Goal: Task Accomplishment & Management: Use online tool/utility

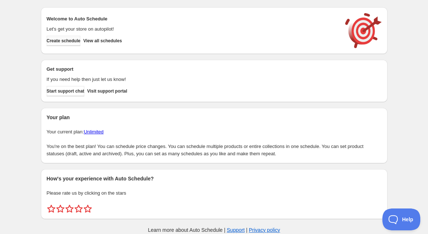
click at [81, 39] on span "Create schedule" at bounding box center [64, 41] width 34 height 6
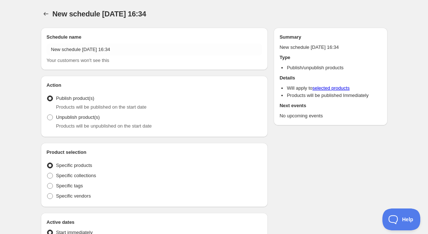
radio input "true"
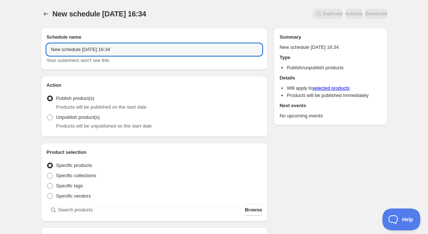
drag, startPoint x: 123, startPoint y: 49, endPoint x: -5, endPoint y: 39, distance: 127.6
click at [0, 39] on html "New schedule [DATE] 16:34. This page is ready New schedule [DATE] 16:34 Duplica…" at bounding box center [214, 117] width 428 height 234
click at [97, 51] on input "New schedule [DATE] 16:34" at bounding box center [155, 50] width 216 height 12
drag, startPoint x: 83, startPoint y: 51, endPoint x: -2, endPoint y: 50, distance: 85.0
click at [0, 50] on html "New schedule [DATE] 16:34. This page is ready New schedule [DATE] 16:34 Duplica…" at bounding box center [214, 117] width 428 height 234
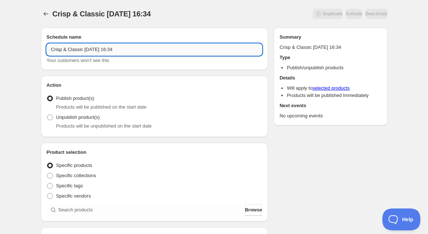
click at [101, 49] on input "Crisp & Classic [DATE] 16:34" at bounding box center [155, 50] width 216 height 12
click at [133, 46] on input "Crisp & Classic [DATE] 16:34" at bounding box center [155, 50] width 216 height 12
type input "Crisp & Classic [DATE]"
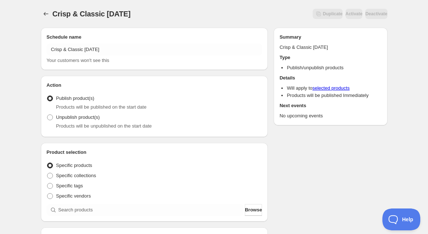
click at [227, 30] on div "Schedule name Crisp & Classic [DATE] Your customers won't see this" at bounding box center [154, 49] width 227 height 42
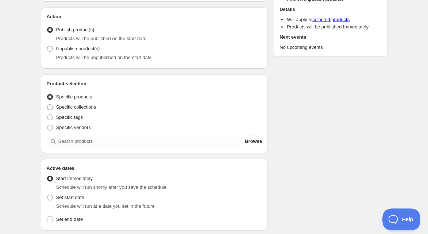
scroll to position [69, 0]
click at [71, 105] on span "Specific collections" at bounding box center [76, 106] width 40 height 5
click at [47, 104] on input "Specific collections" at bounding box center [47, 104] width 0 height 0
radio input "true"
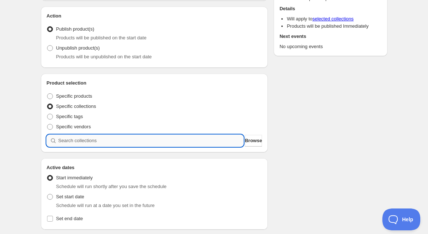
click at [76, 144] on input "search" at bounding box center [150, 141] width 185 height 12
type input "C"
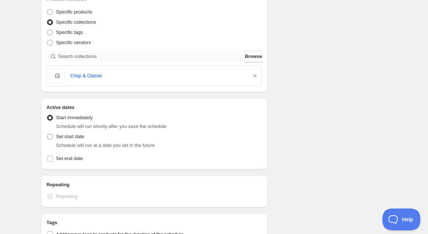
scroll to position [156, 0]
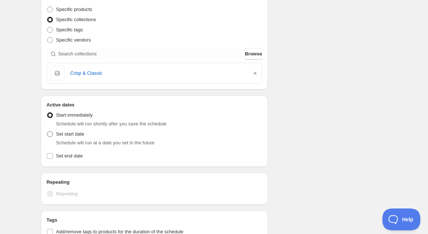
click at [52, 136] on span at bounding box center [50, 134] width 6 height 6
click at [47, 132] on input "Set start date" at bounding box center [47, 131] width 0 height 0
radio input "true"
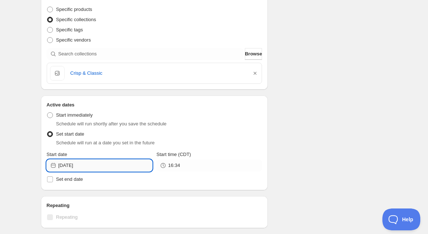
click at [81, 166] on input "[DATE]" at bounding box center [105, 166] width 94 height 12
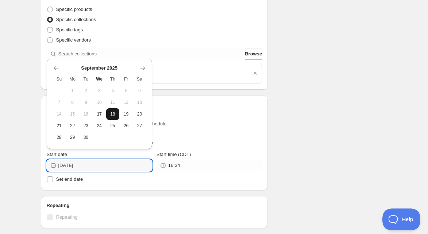
click at [111, 113] on span "18" at bounding box center [113, 114] width 8 height 6
type input "[DATE]"
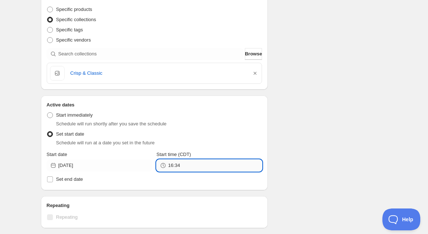
click at [173, 165] on input "16:34" at bounding box center [215, 166] width 94 height 12
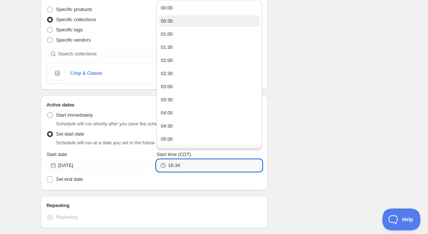
click at [187, 19] on button "00:30" at bounding box center [209, 21] width 101 height 12
type input "00:30"
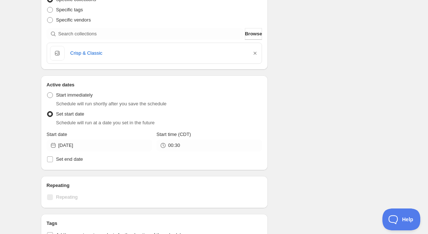
scroll to position [187, 0]
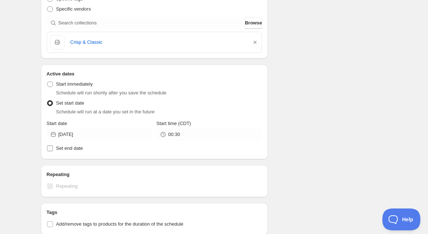
click at [52, 146] on input "Set end date" at bounding box center [50, 149] width 6 height 6
checkbox input "true"
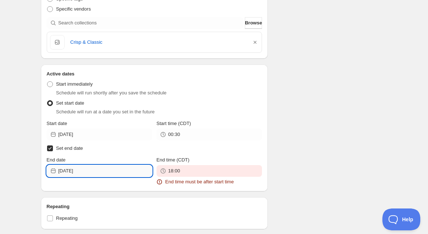
click at [65, 171] on input "[DATE]" at bounding box center [105, 171] width 94 height 12
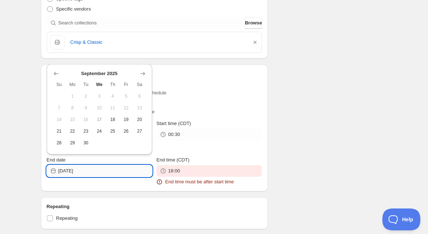
click at [69, 172] on input "[DATE]" at bounding box center [105, 171] width 94 height 12
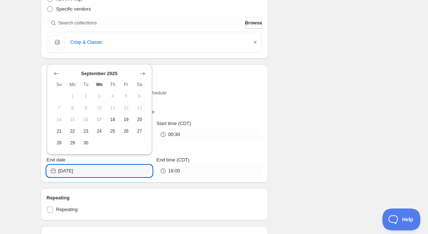
type input "[DATE]"
click at [109, 181] on div "Active dates Active Date Type Start immediately Schedule will run shortly after…" at bounding box center [154, 124] width 227 height 118
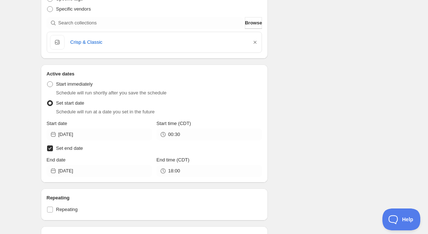
click at [48, 150] on input "Set end date" at bounding box center [50, 149] width 6 height 6
checkbox input "false"
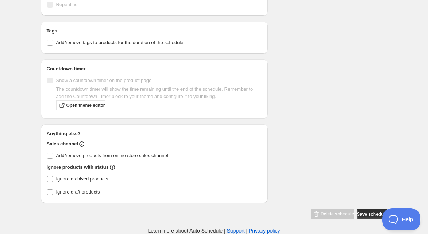
scroll to position [368, 0]
click at [49, 155] on input "Add/remove products from online store sales channel" at bounding box center [50, 156] width 6 height 6
checkbox input "true"
click at [367, 216] on span "Save schedule" at bounding box center [372, 215] width 30 height 6
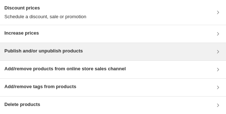
click at [39, 54] on h3 "Publish and/or unpublish products" at bounding box center [43, 50] width 78 height 7
